Goal: Task Accomplishment & Management: Use online tool/utility

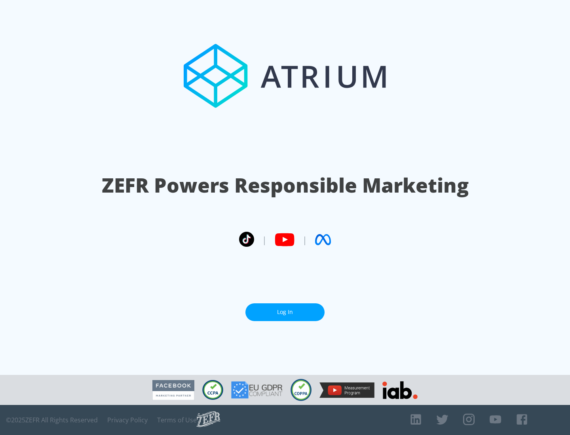
click at [285, 312] on link "Log In" at bounding box center [284, 312] width 79 height 18
